Goal: Navigation & Orientation: Go to known website

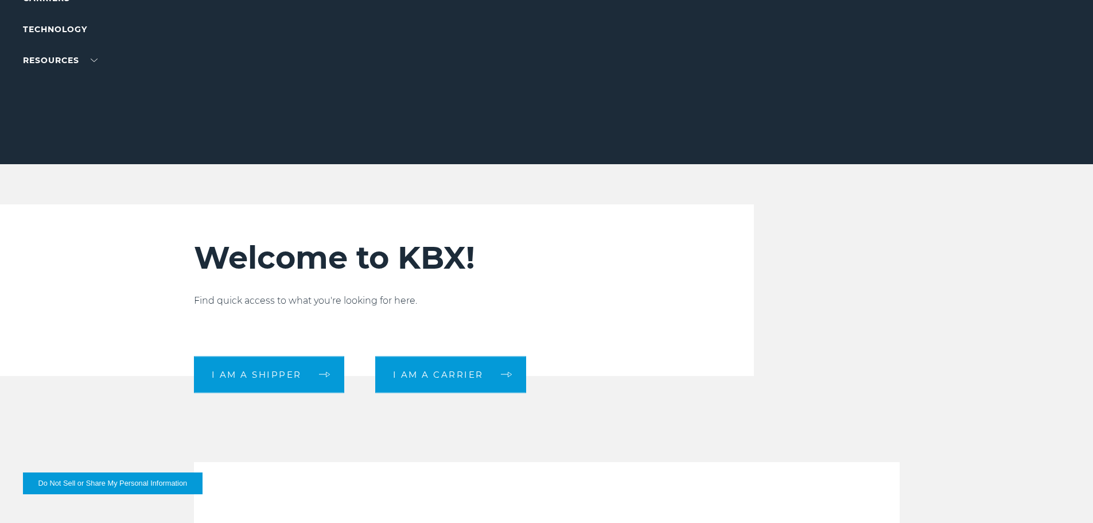
scroll to position [211, 0]
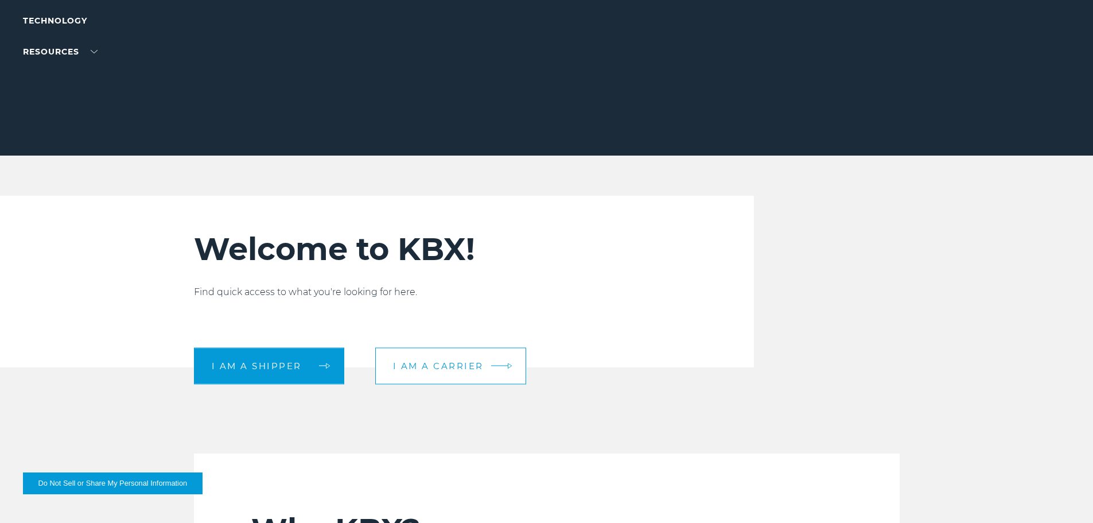
click at [447, 353] on link "I am a carrier" at bounding box center [450, 365] width 151 height 37
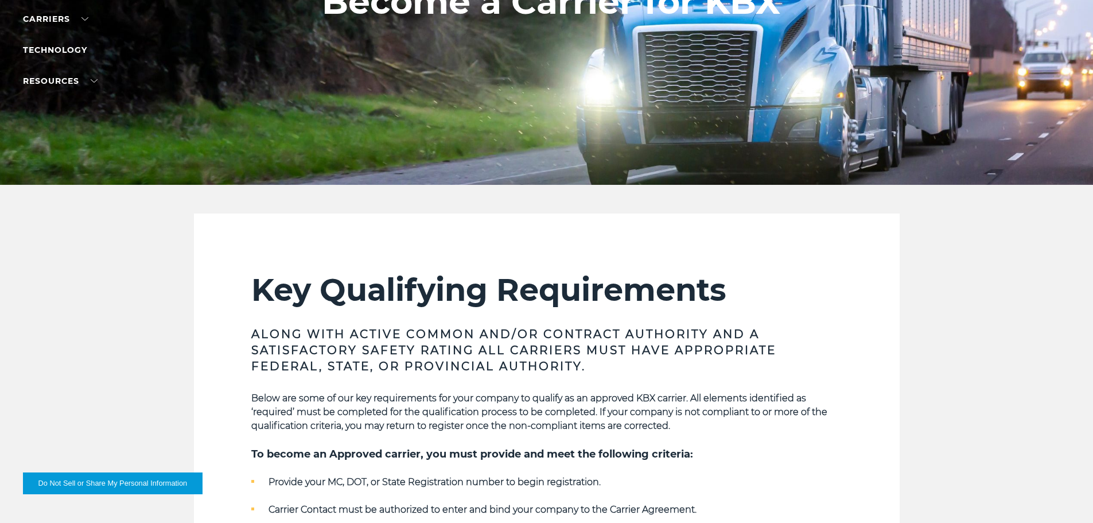
scroll to position [172, 0]
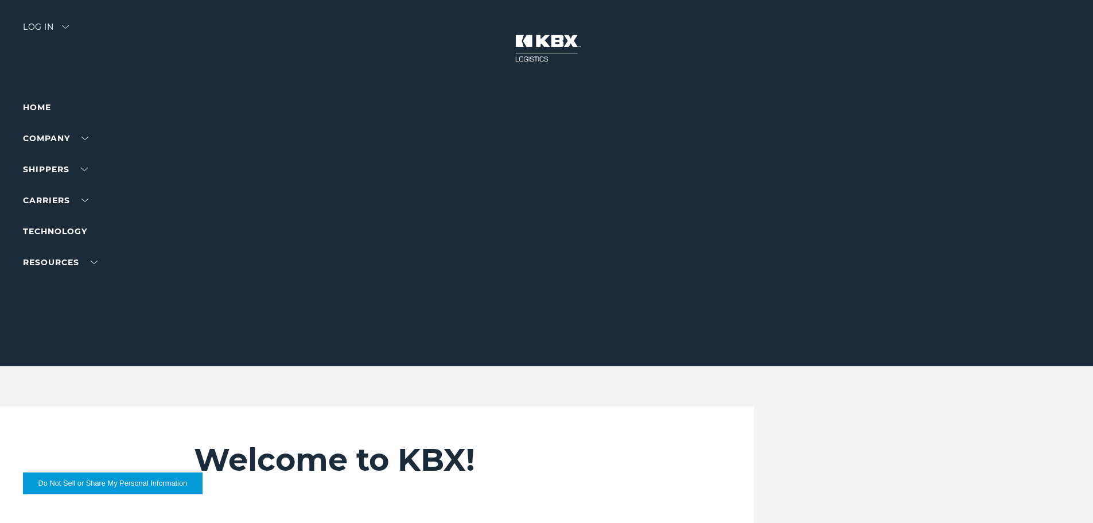
click at [37, 23] on div "Log in" at bounding box center [46, 31] width 46 height 17
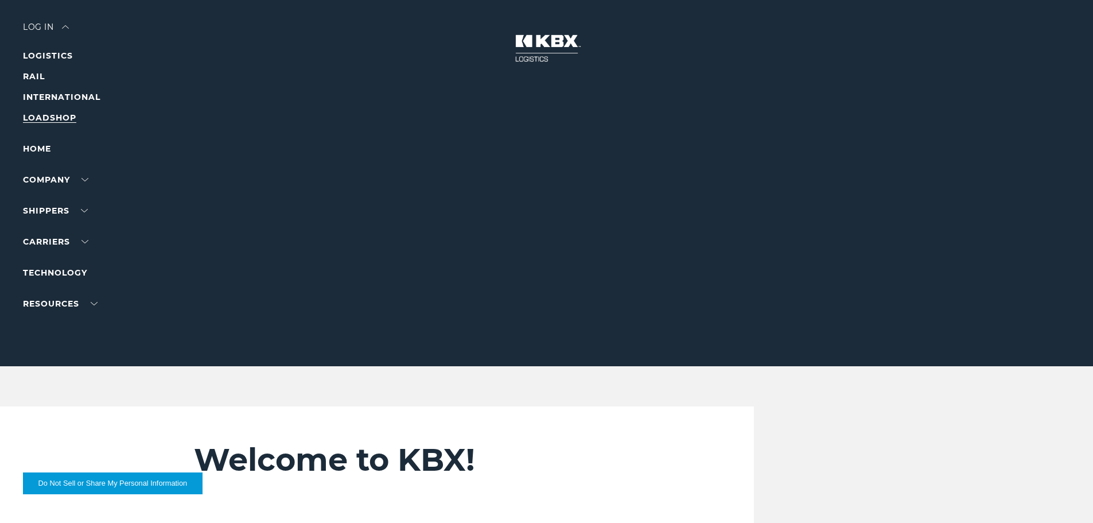
click at [60, 115] on link "LOADSHOP" at bounding box center [49, 117] width 53 height 10
click at [53, 113] on link "LOADSHOP" at bounding box center [49, 117] width 53 height 10
